Goal: Check status: Check status

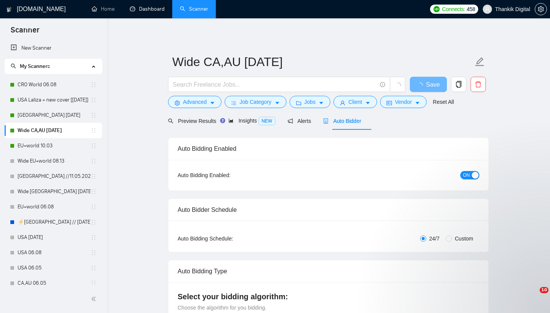
drag, startPoint x: 155, startPoint y: 6, endPoint x: 284, endPoint y: 76, distance: 147.0
click at [155, 7] on link "Dashboard" at bounding box center [147, 9] width 35 height 6
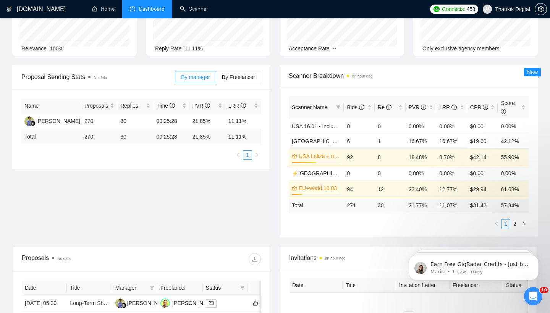
scroll to position [70, 0]
click at [337, 106] on icon "filter" at bounding box center [338, 106] width 5 height 5
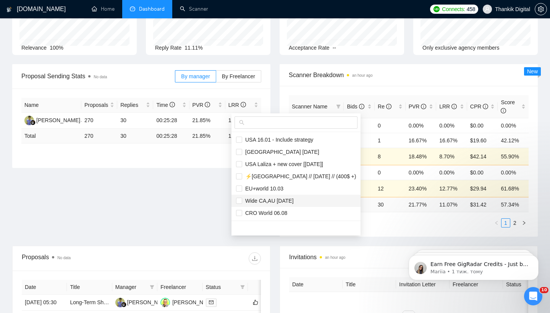
click at [263, 198] on span "Wide CA,AU [DATE]" at bounding box center [268, 201] width 52 height 6
click at [429, 81] on div "Scanner Breakdown an hour ago" at bounding box center [409, 75] width 240 height 22
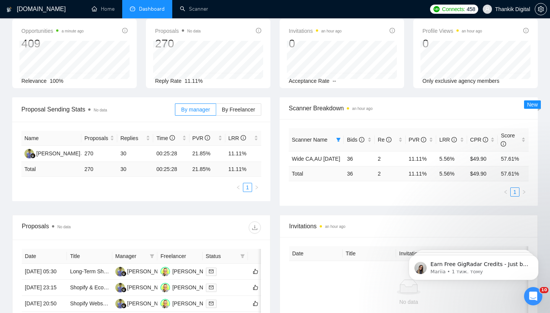
scroll to position [35, 0]
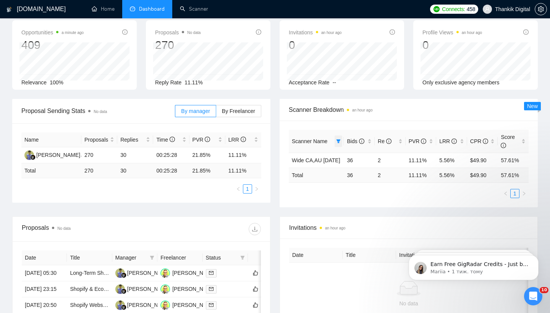
click at [336, 139] on icon "filter" at bounding box center [338, 141] width 5 height 5
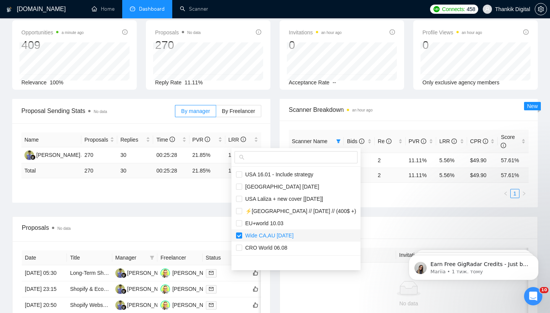
click at [242, 232] on span "Wide CA,AU [DATE]" at bounding box center [296, 235] width 120 height 8
checkbox input "false"
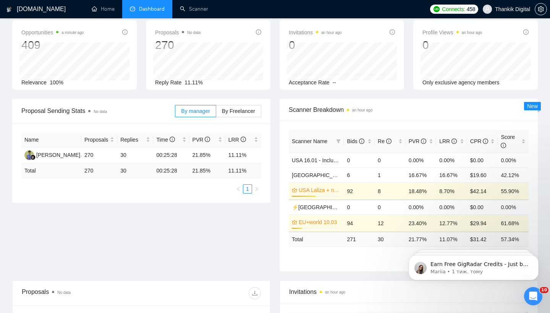
click at [405, 109] on span "Scanner Breakdown an hour ago" at bounding box center [409, 110] width 240 height 10
